Goal: Transaction & Acquisition: Purchase product/service

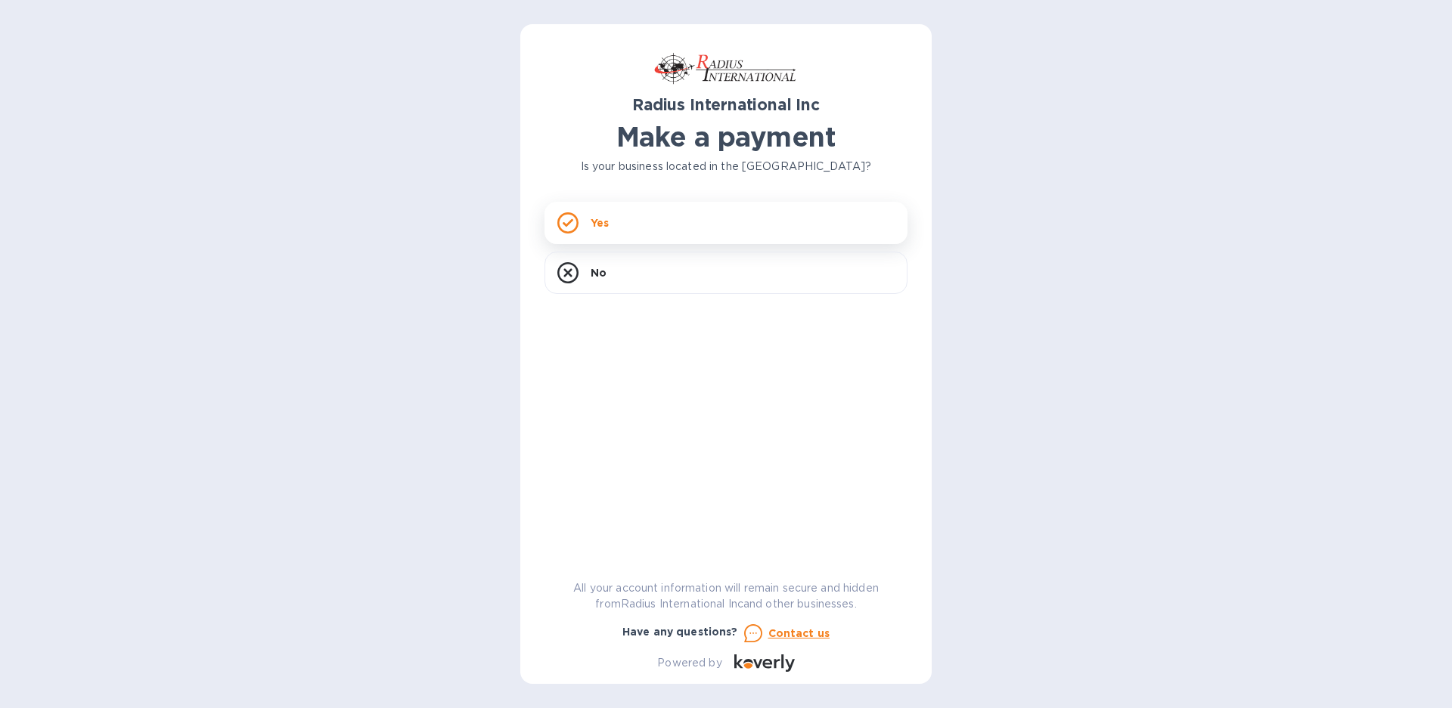
click at [567, 220] on icon at bounding box center [567, 222] width 21 height 21
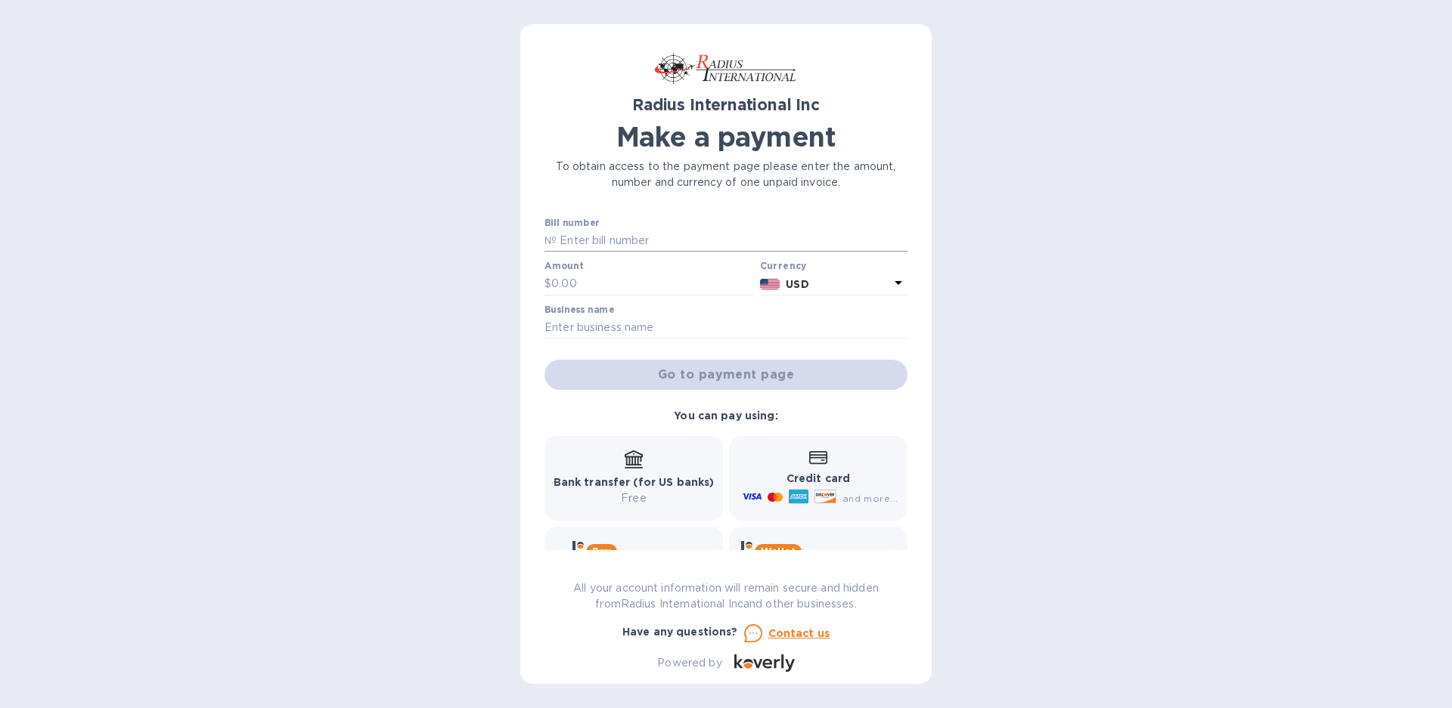
click at [569, 240] on input "text" at bounding box center [732, 241] width 351 height 23
click at [612, 280] on input "text" at bounding box center [652, 284] width 203 height 23
click at [689, 236] on input "MULTIPLE INVOICES" at bounding box center [732, 241] width 351 height 23
type input "MULTIPLE INVOICES CHECK 5148 REPLACEMENT"
click at [633, 281] on input "text" at bounding box center [652, 284] width 203 height 23
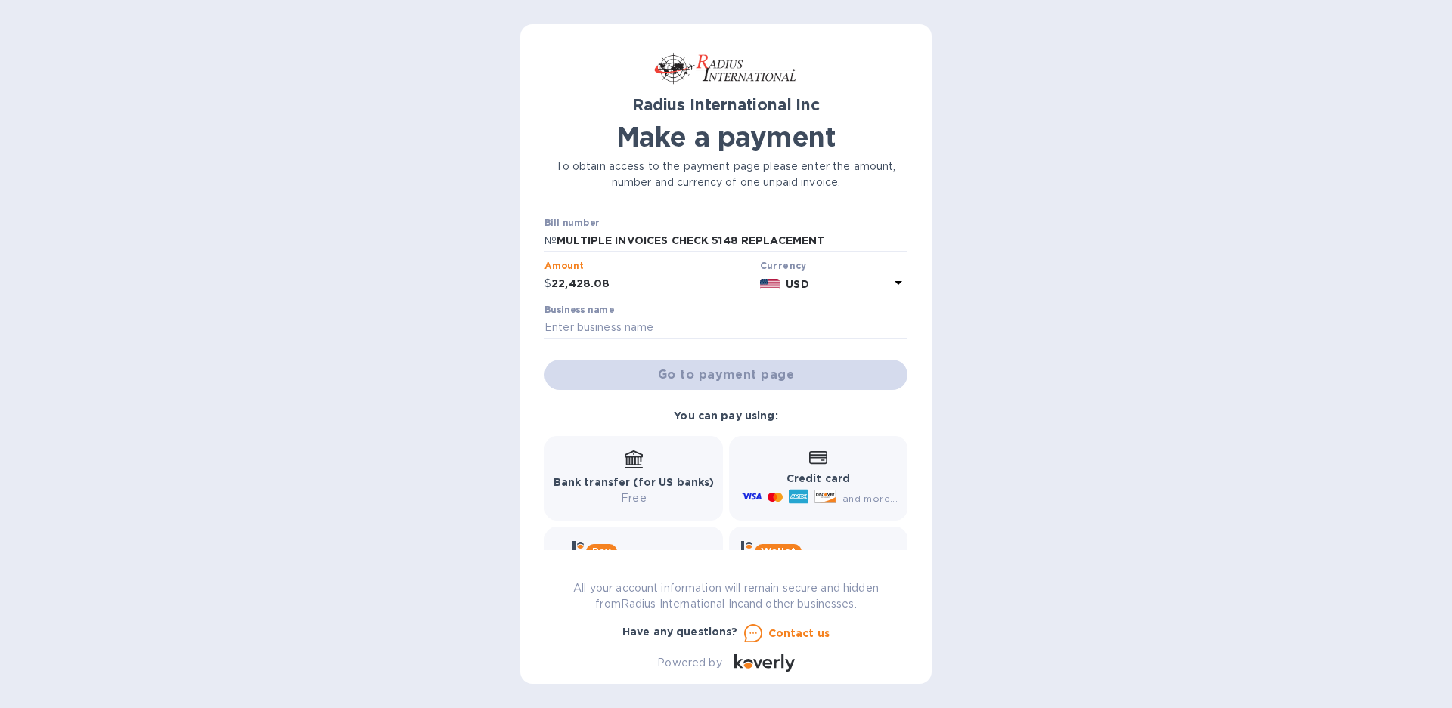
type input "22,428.08"
click at [608, 324] on input "text" at bounding box center [725, 328] width 363 height 23
type input "HARCO GROUP, INC."
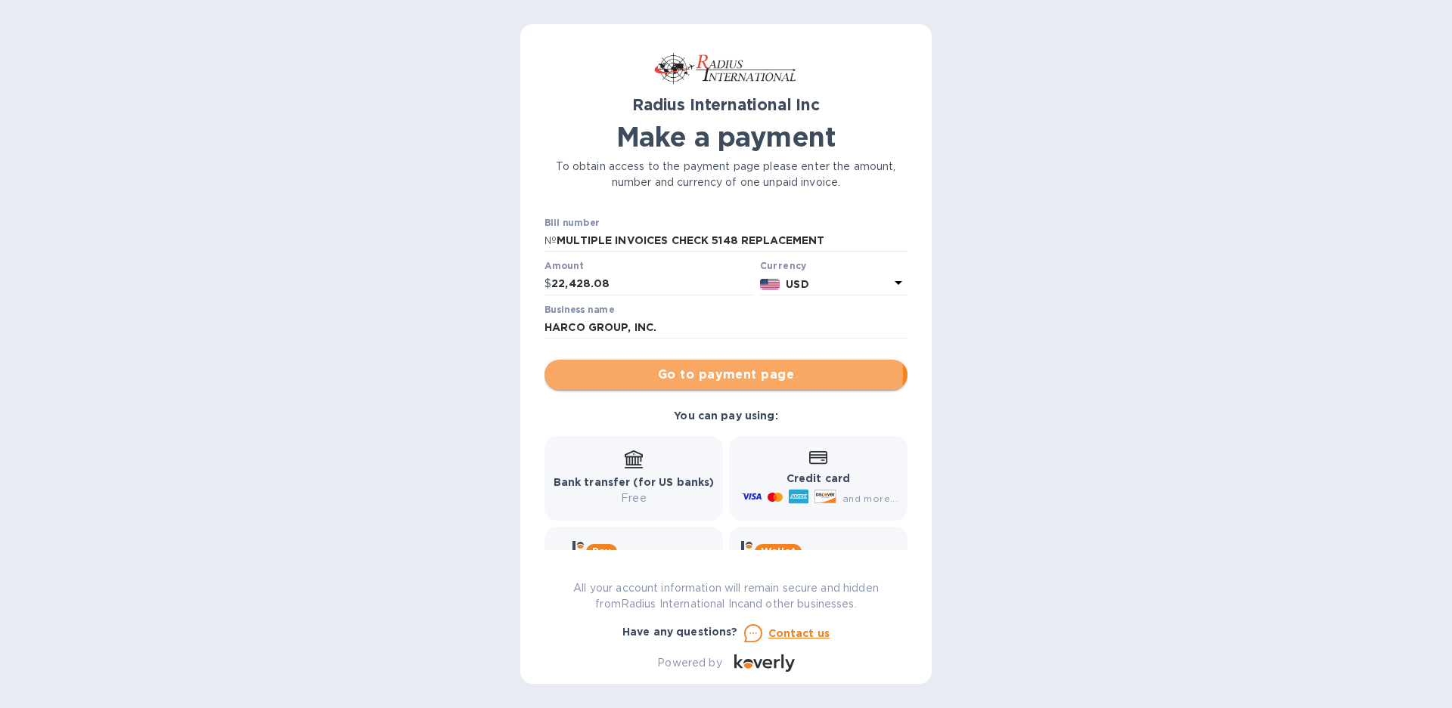
click at [661, 371] on span "Go to payment page" at bounding box center [726, 375] width 339 height 18
